Goal: Information Seeking & Learning: Learn about a topic

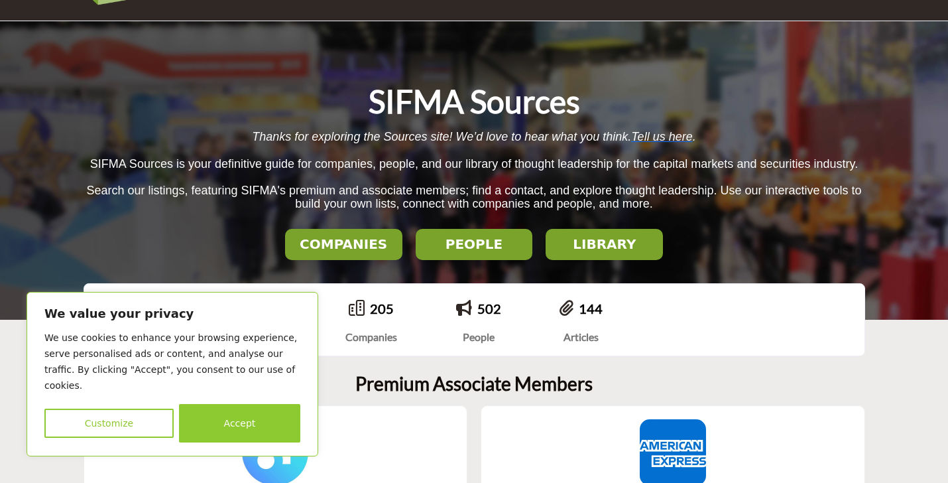
scroll to position [81, 0]
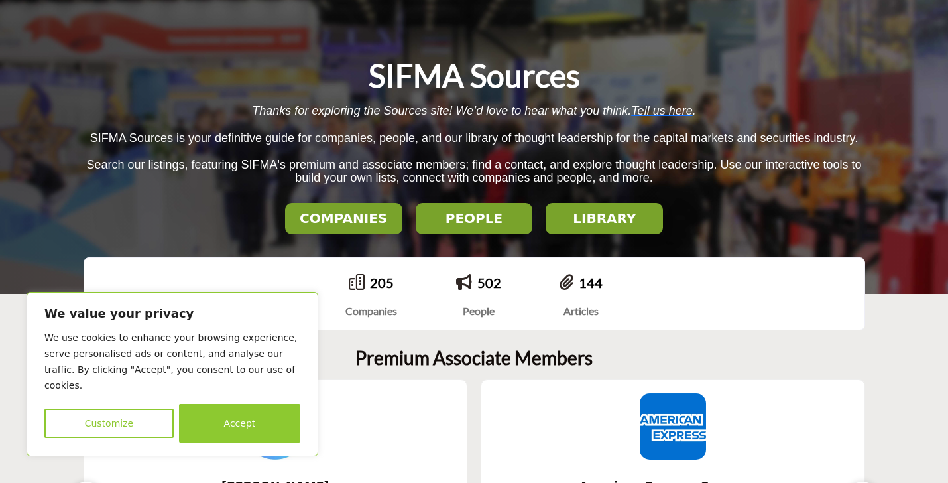
click at [403, 231] on button "LIBRARY" at bounding box center [343, 218] width 117 height 31
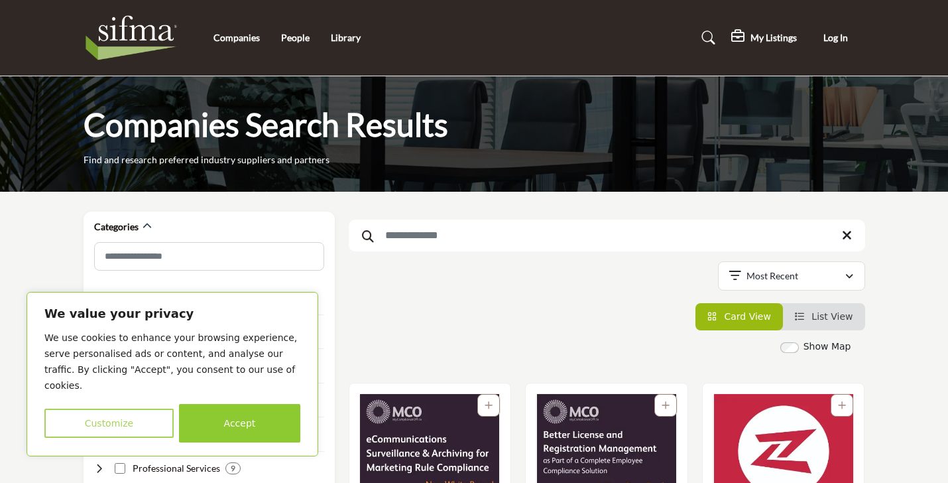
click at [119, 434] on button "Customize" at bounding box center [108, 422] width 129 height 29
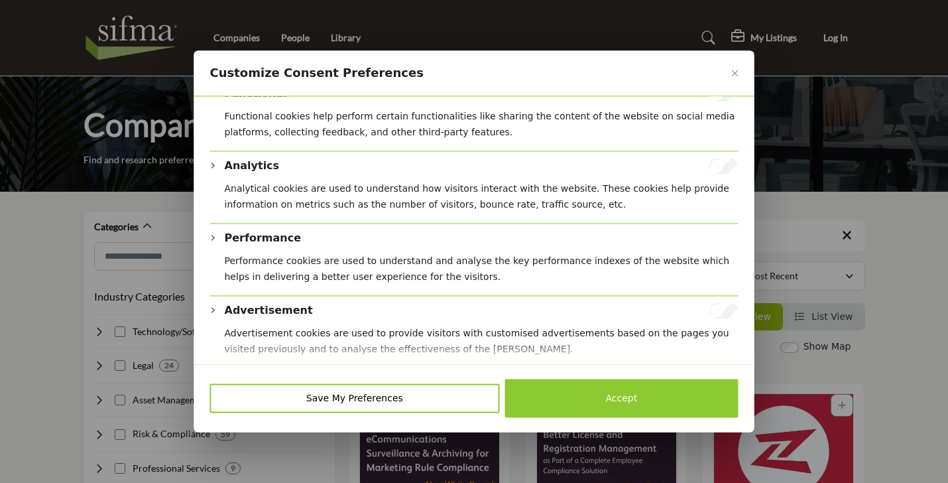
scroll to position [249, 0]
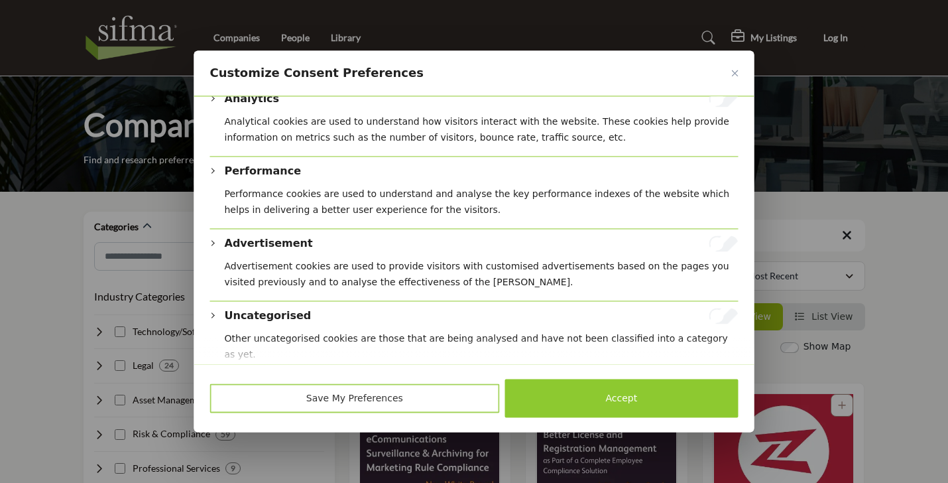
click at [477, 400] on button "Save My Preferences" at bounding box center [355, 398] width 290 height 29
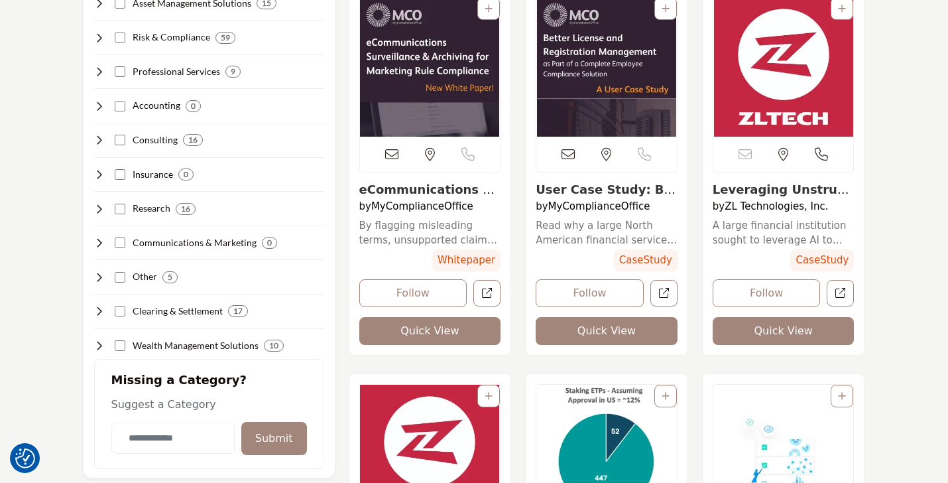
scroll to position [416, 0]
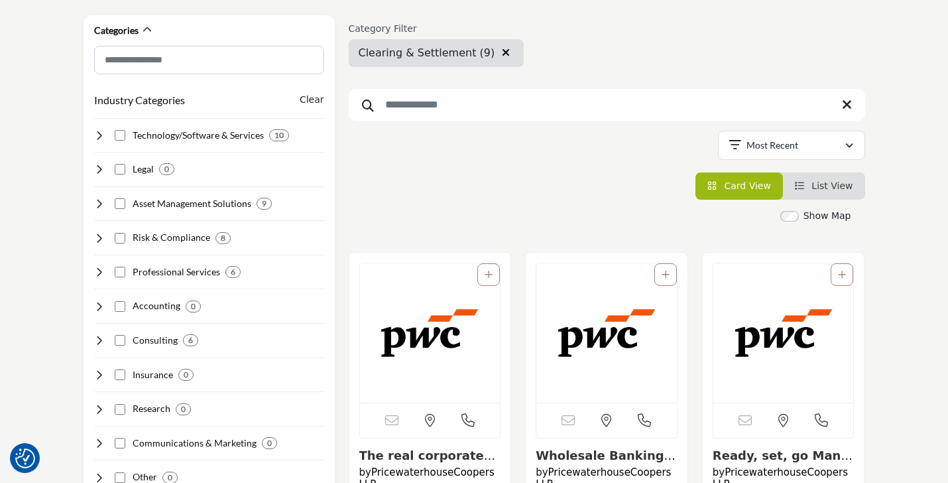
scroll to position [192, 0]
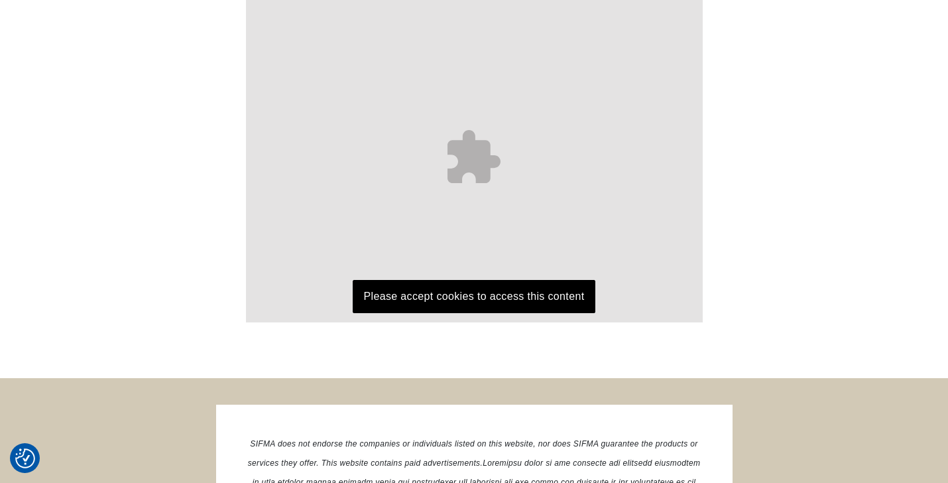
scroll to position [2029, 0]
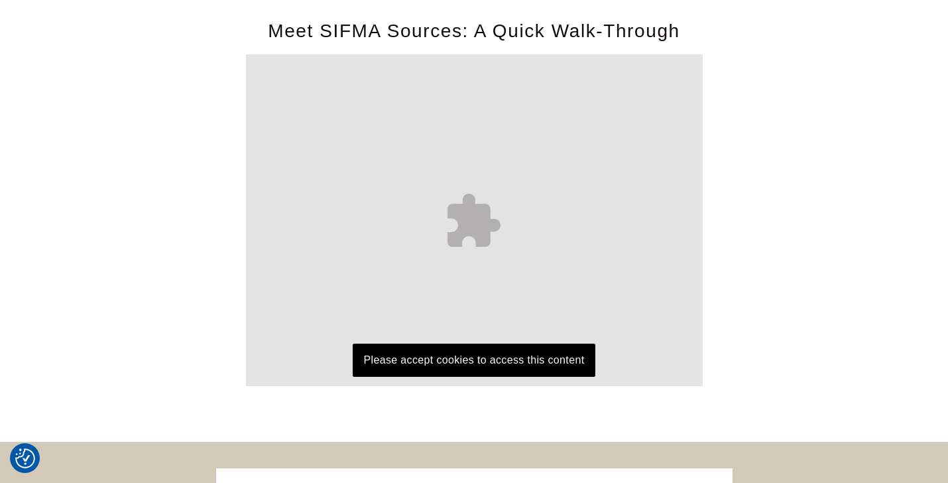
click at [438, 346] on p "Please accept cookies to access this content" at bounding box center [474, 359] width 243 height 33
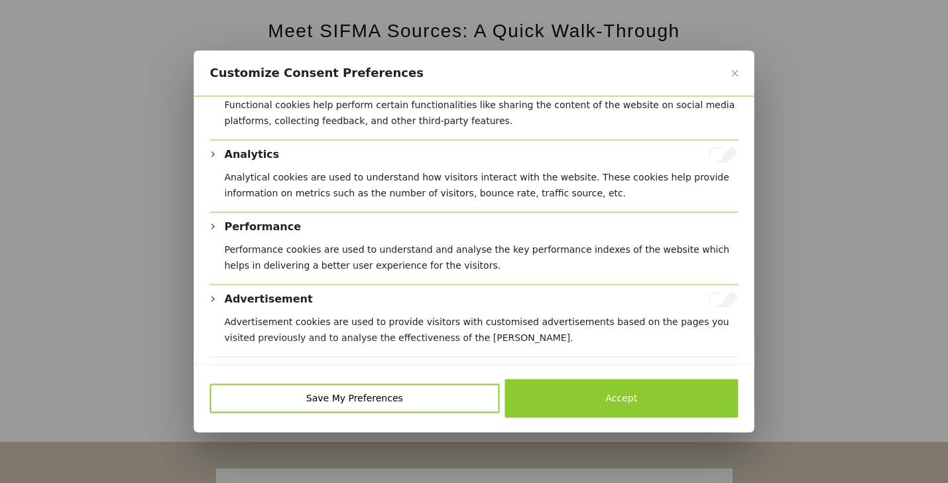
scroll to position [249, 0]
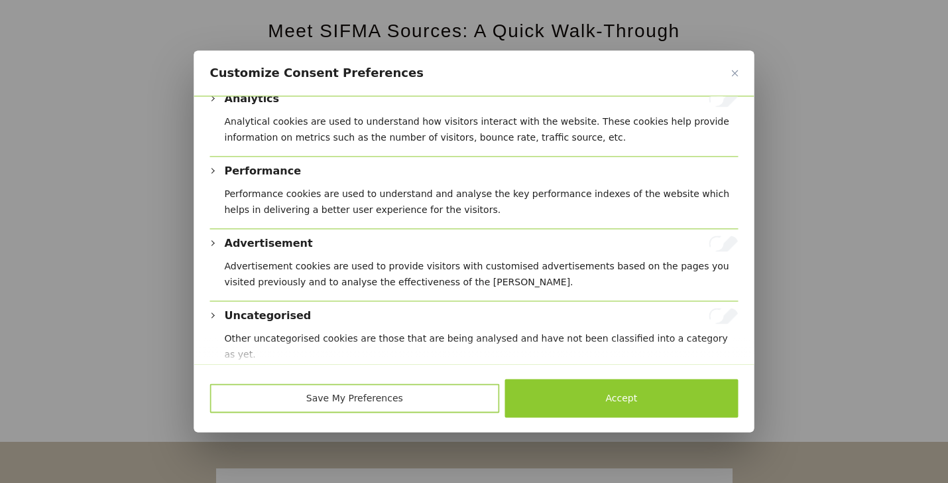
click at [442, 403] on button "Save My Preferences" at bounding box center [355, 398] width 290 height 29
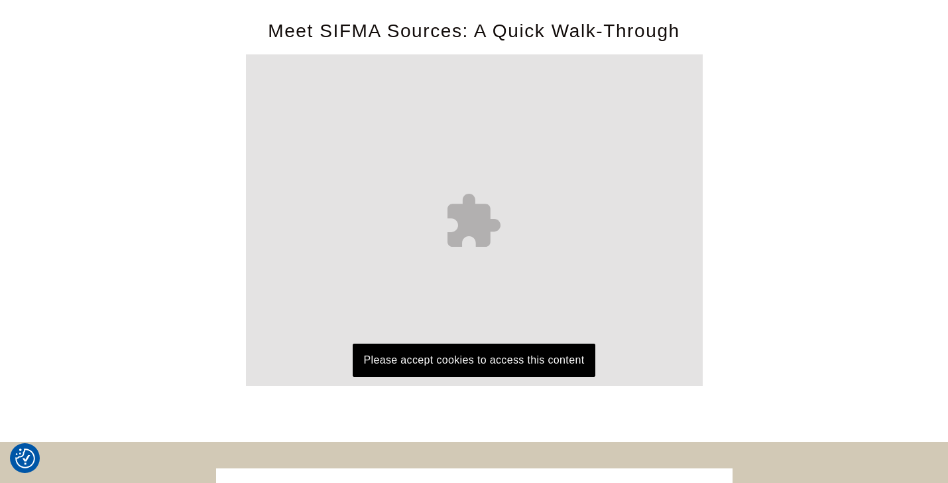
click at [438, 343] on p "Please accept cookies to access this content" at bounding box center [474, 359] width 243 height 33
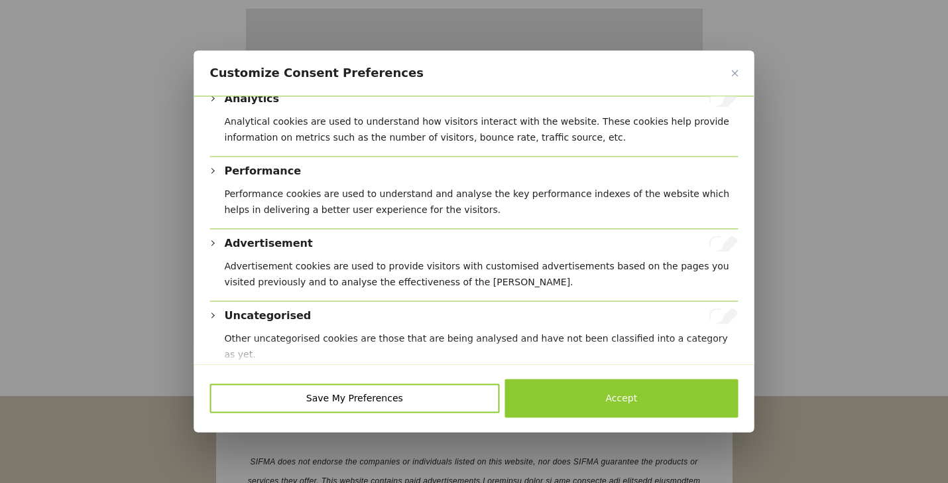
scroll to position [2086, 0]
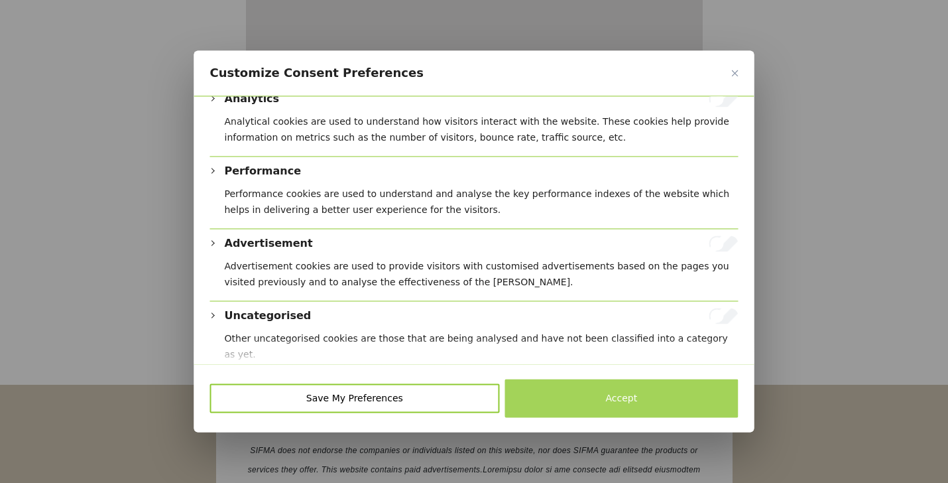
click at [582, 384] on button "Accept" at bounding box center [621, 398] width 233 height 38
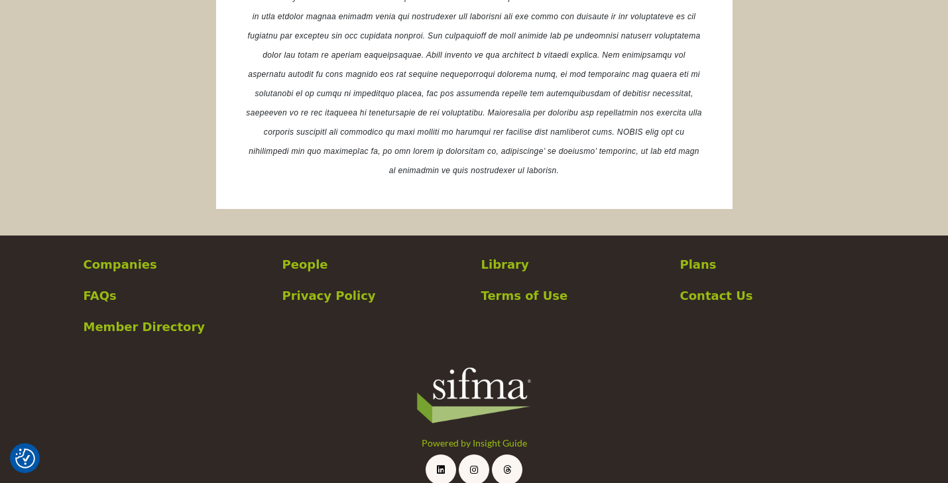
scroll to position [2572, 0]
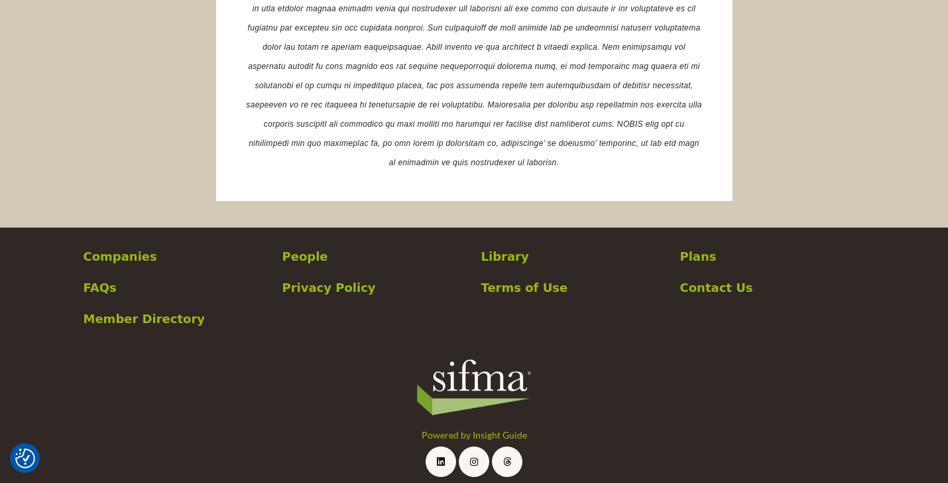
click at [509, 247] on p "Library" at bounding box center [573, 256] width 185 height 18
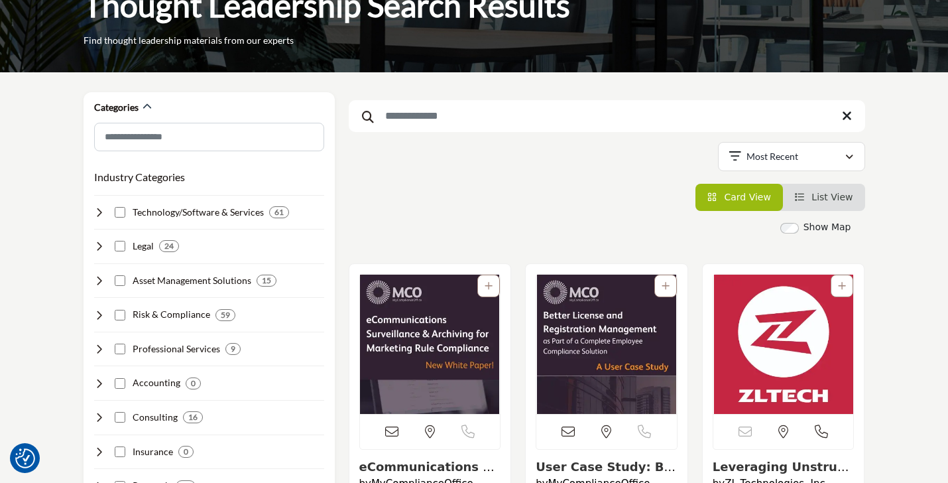
scroll to position [122, 0]
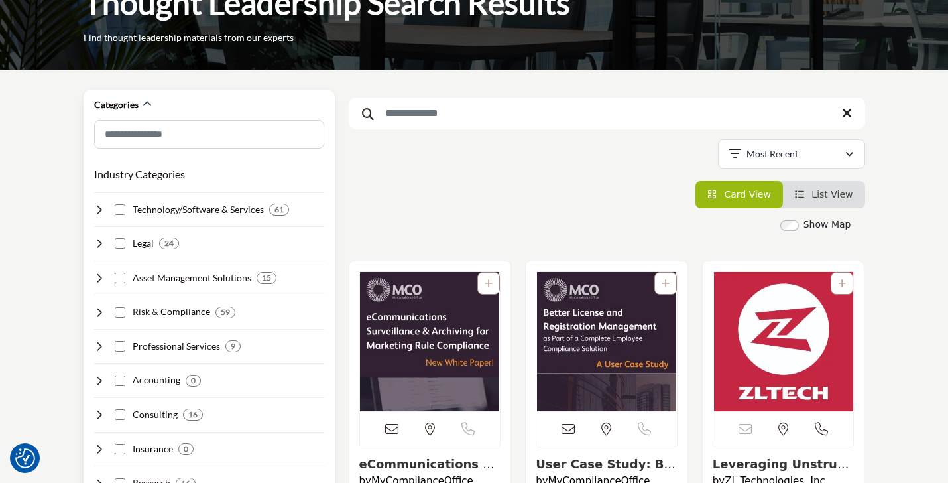
click at [102, 212] on icon at bounding box center [99, 209] width 11 height 11
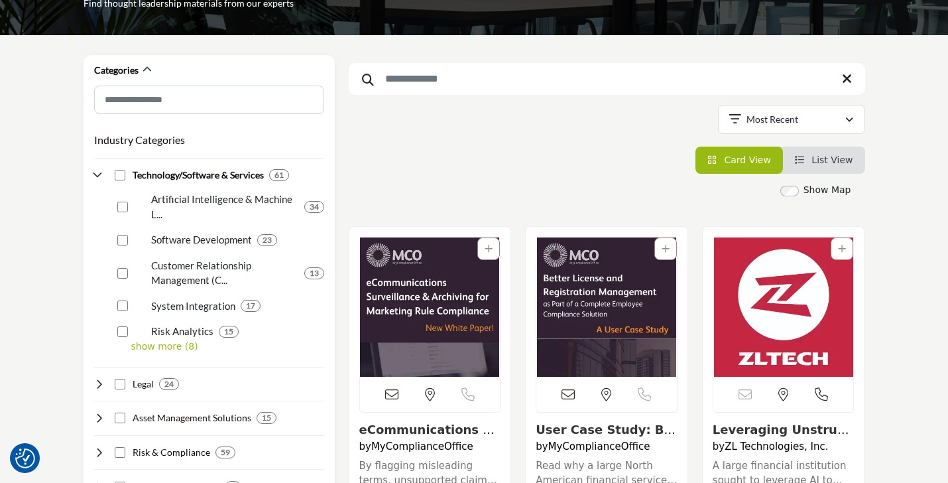
scroll to position [159, 0]
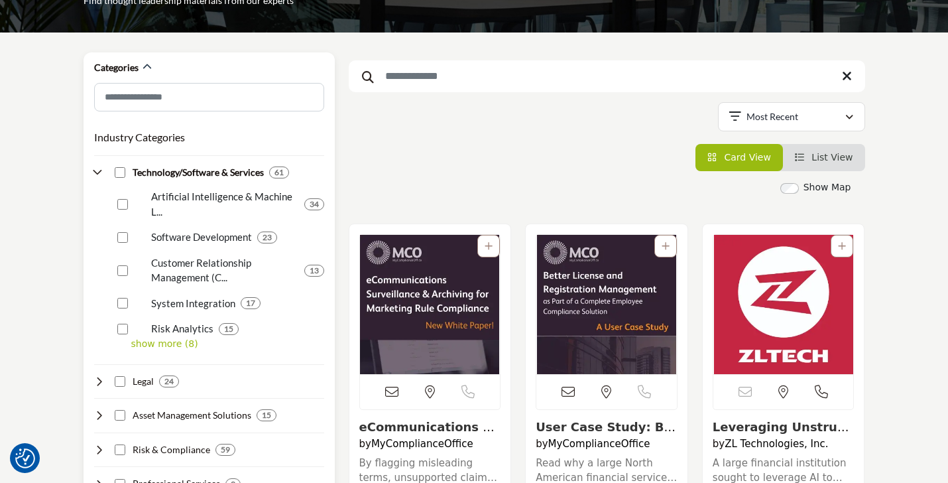
click at [265, 198] on p "Artificial Intelligence & Machine L..." at bounding box center [225, 204] width 148 height 30
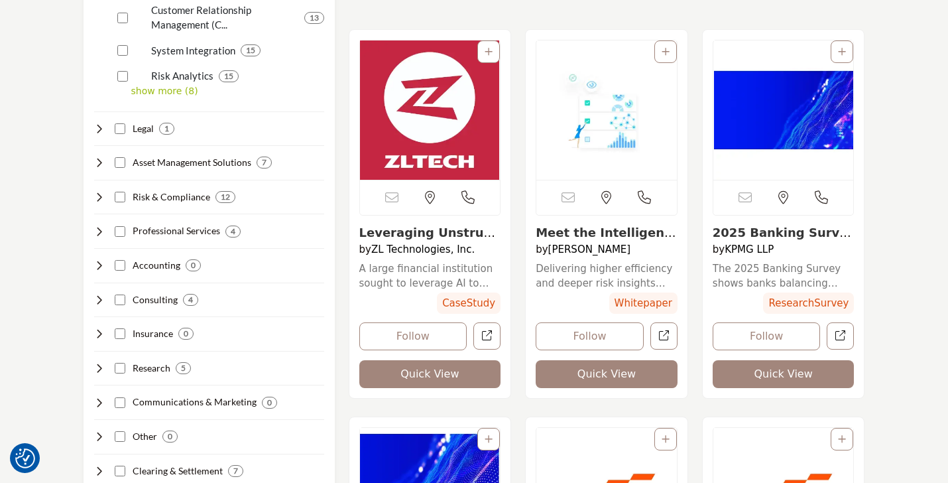
scroll to position [412, 0]
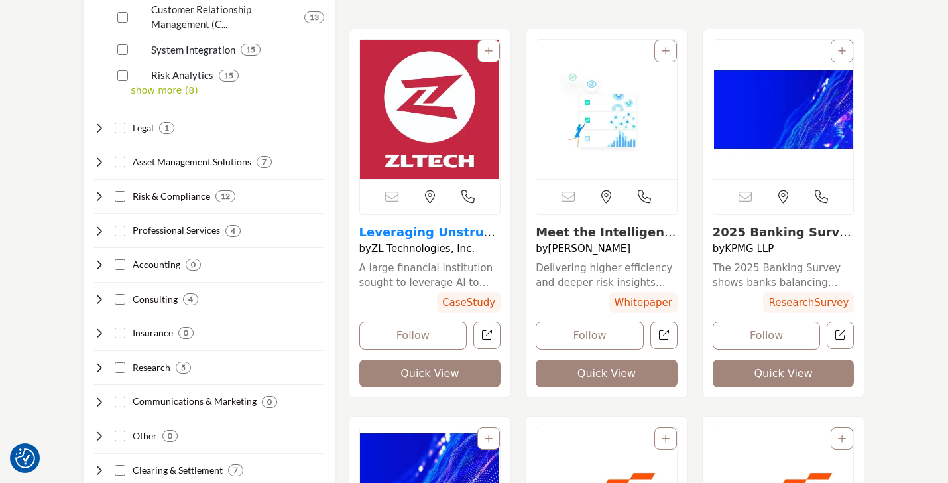
click at [461, 233] on link "Leveraging Unstruct..." at bounding box center [427, 239] width 137 height 29
